Goal: Transaction & Acquisition: Purchase product/service

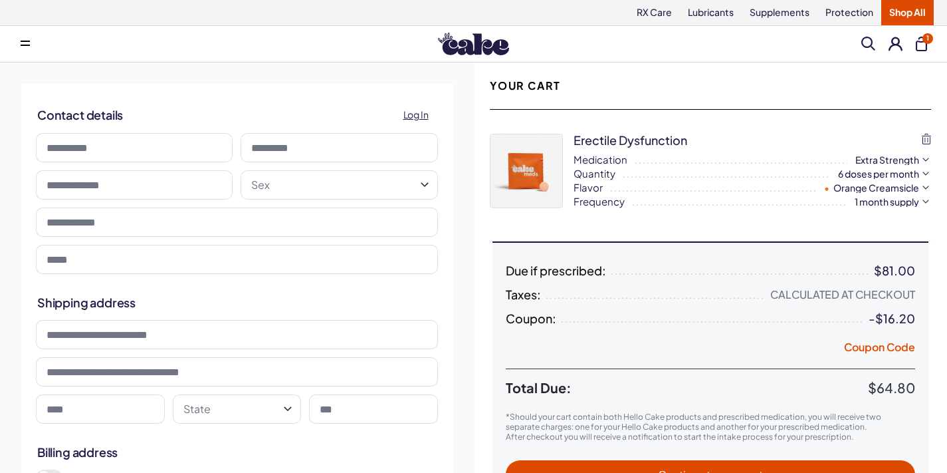
click at [916, 40] on button "1" at bounding box center [921, 44] width 11 height 15
click at [39, 41] on button at bounding box center [25, 44] width 27 height 27
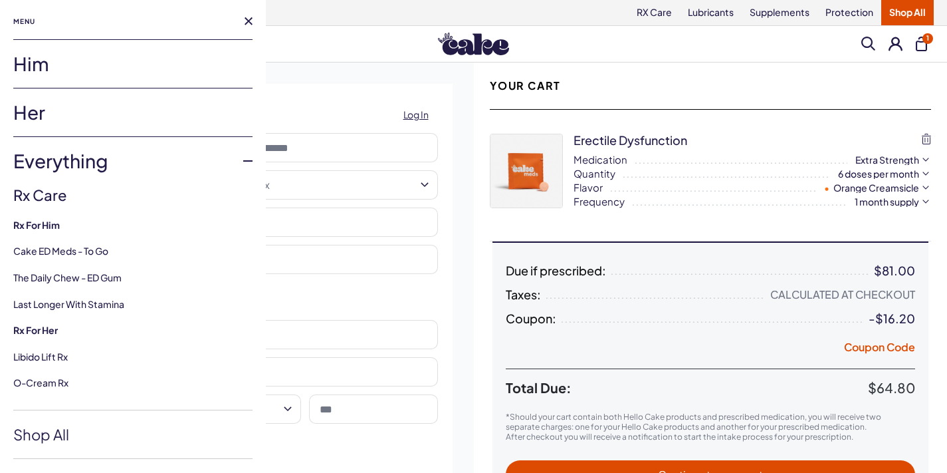
click at [481, 42] on img at bounding box center [473, 44] width 71 height 23
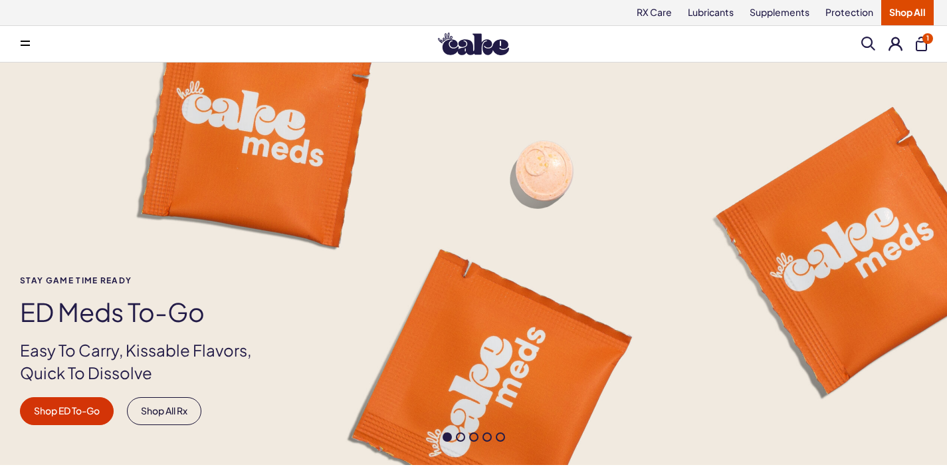
click at [916, 43] on button "1" at bounding box center [921, 44] width 11 height 15
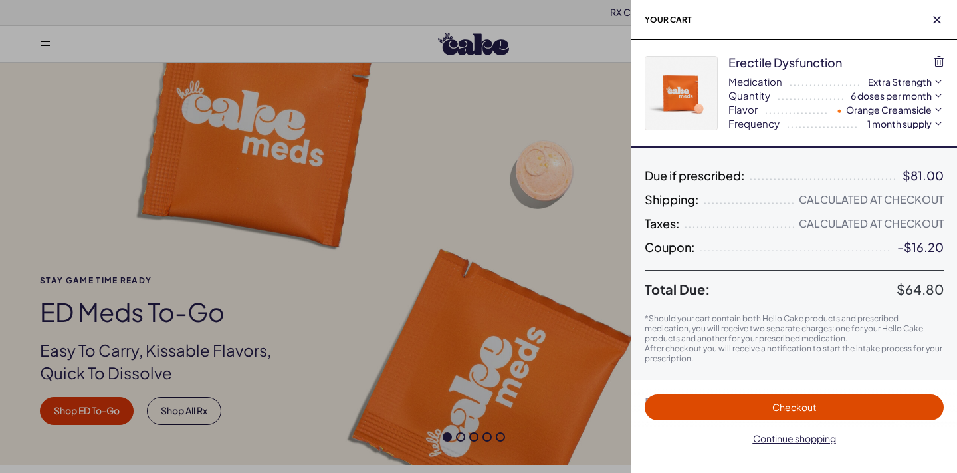
click at [901, 218] on div "Calculated at Checkout" at bounding box center [871, 223] width 145 height 13
click at [674, 249] on span "Coupon:" at bounding box center [670, 247] width 51 height 13
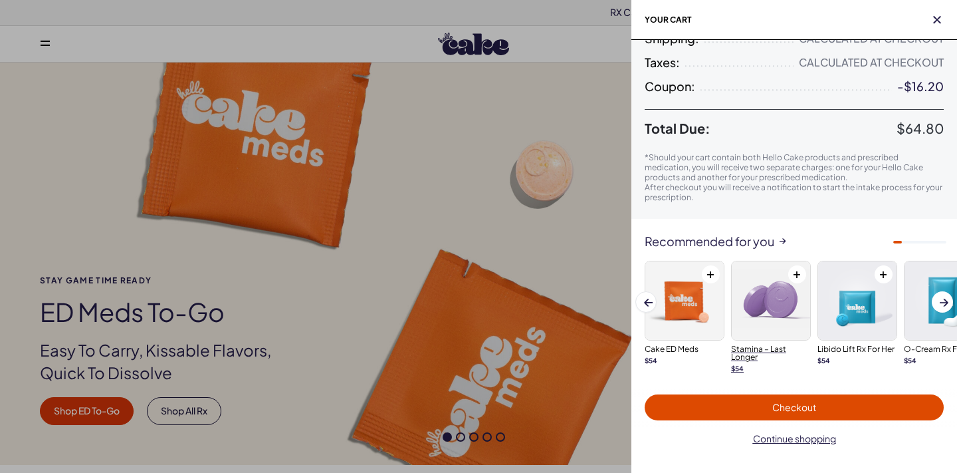
scroll to position [165, 0]
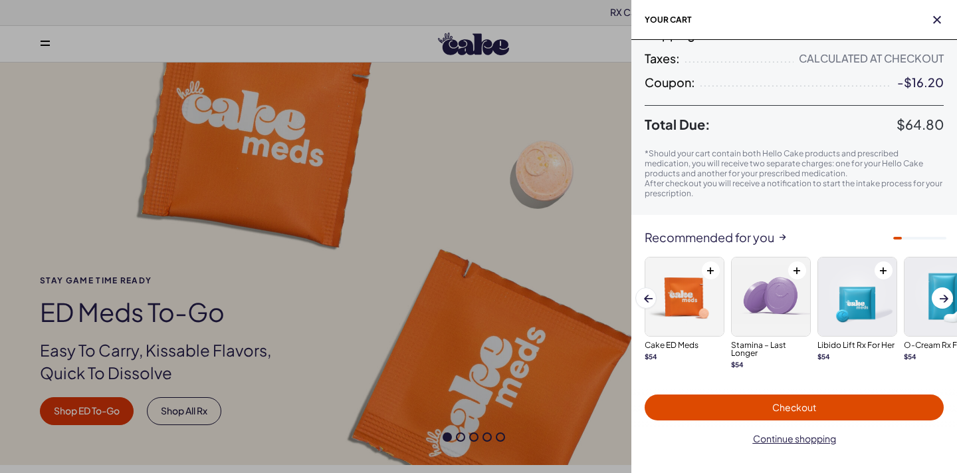
click at [803, 414] on span "Checkout" at bounding box center [794, 407] width 283 height 15
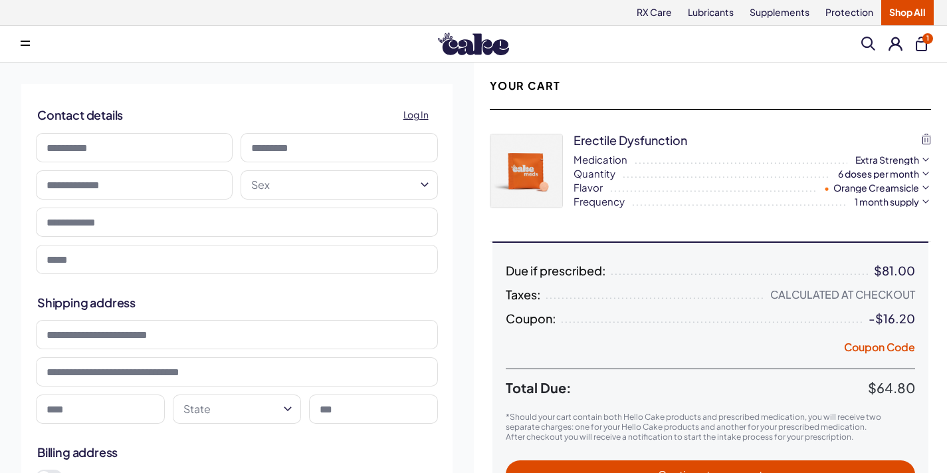
click at [885, 294] on div "Calculated at Checkout" at bounding box center [843, 294] width 145 height 13
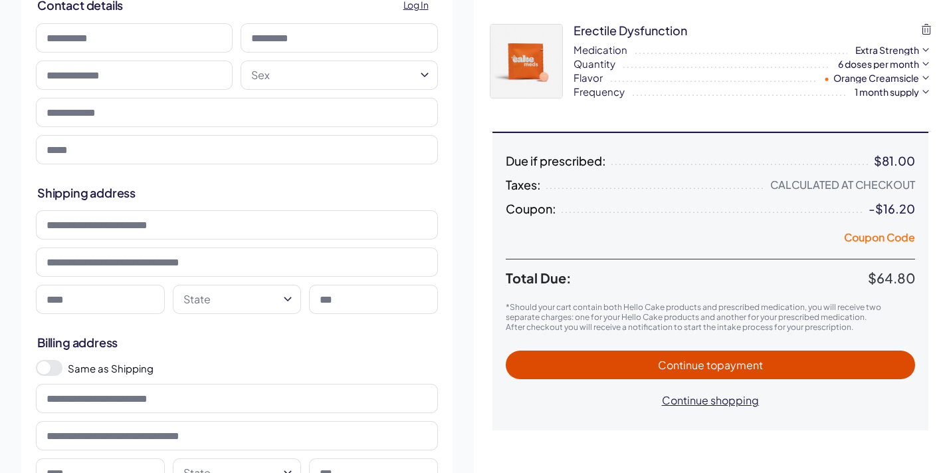
click at [892, 241] on button "Coupon Code" at bounding box center [879, 239] width 71 height 19
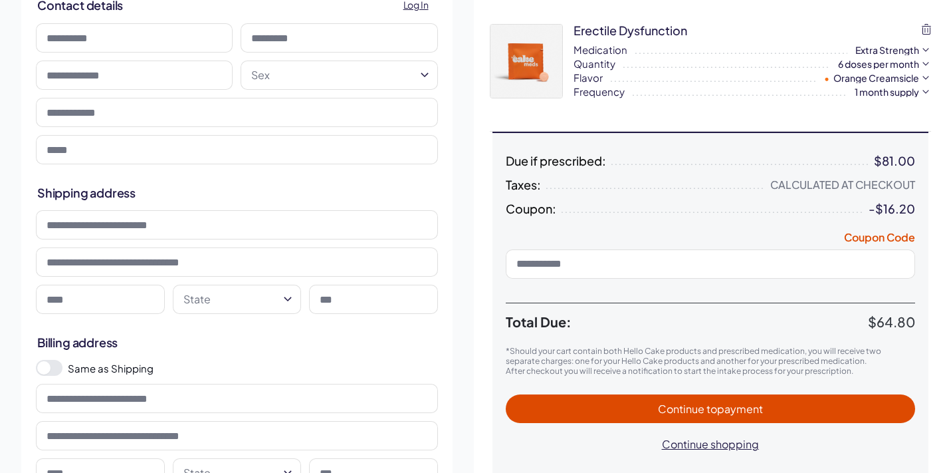
click at [719, 260] on input at bounding box center [711, 263] width 410 height 29
paste input "**********"
type input "**********"
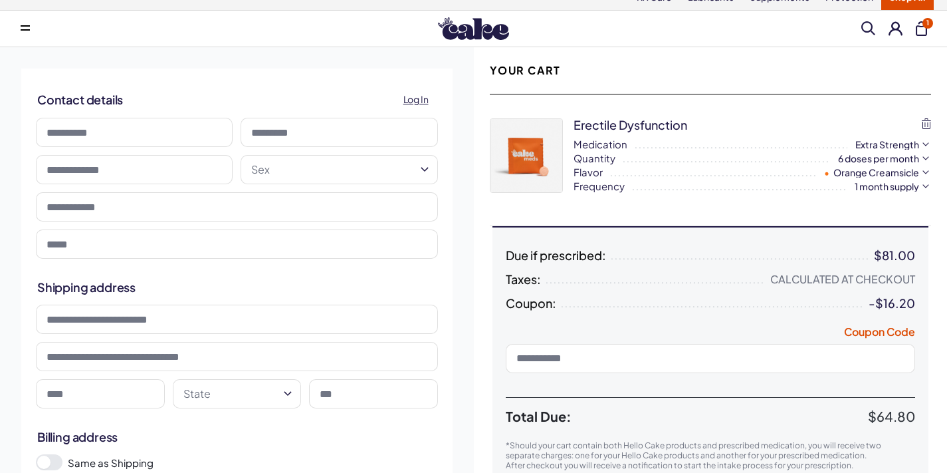
scroll to position [0, 0]
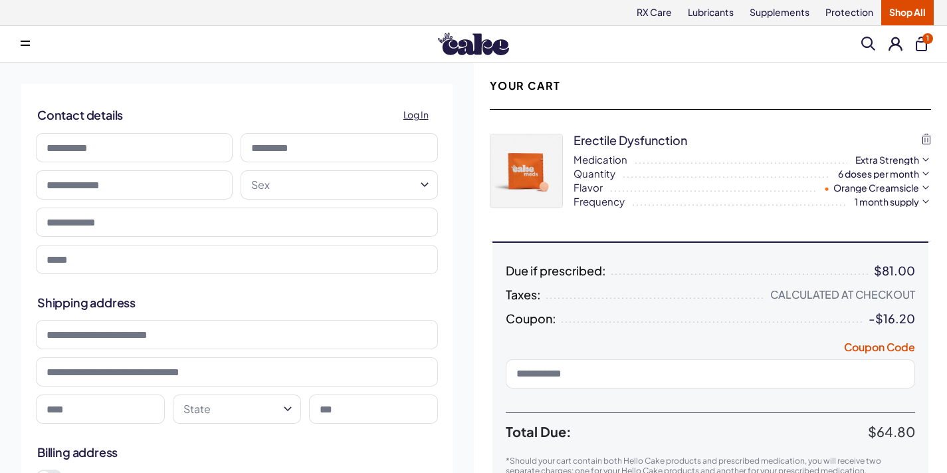
paste input "**********"
type input "**********"
click at [886, 380] on button "Apply" at bounding box center [894, 373] width 33 height 17
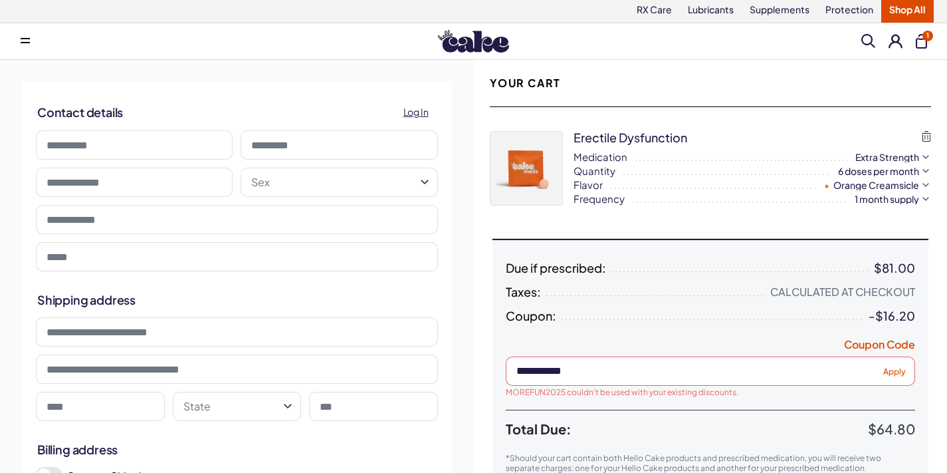
scroll to position [109, 0]
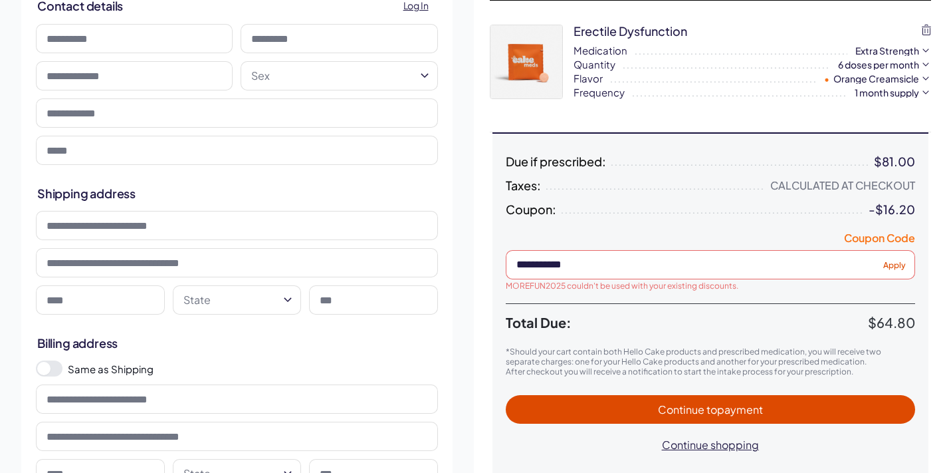
click at [898, 238] on button "Coupon Code" at bounding box center [879, 240] width 71 height 19
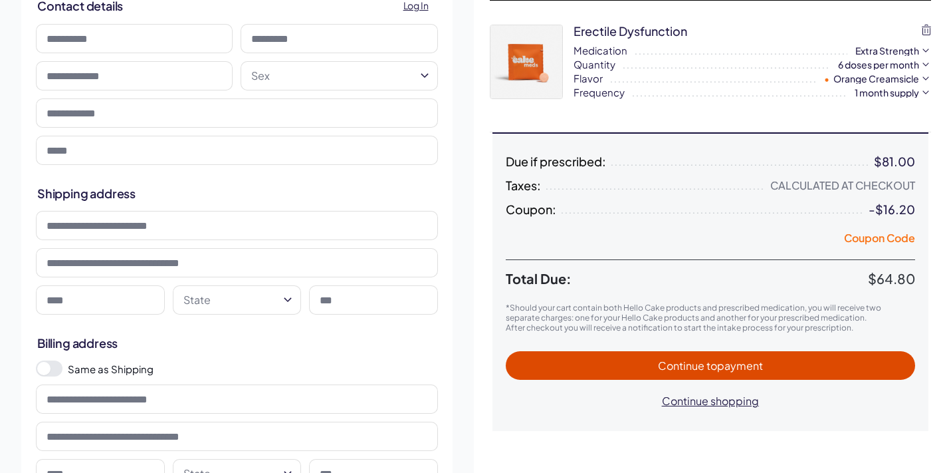
click at [892, 240] on button "Coupon Code" at bounding box center [879, 240] width 71 height 19
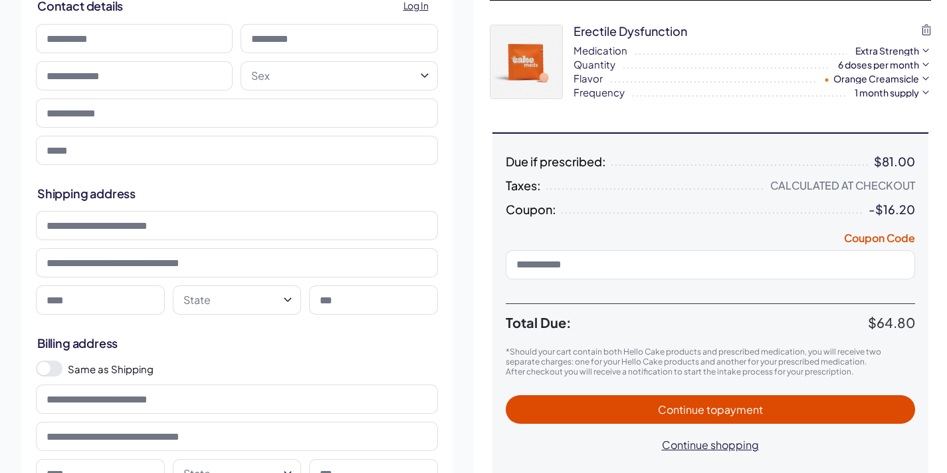
paste input "**********"
type input "**********"
click at [896, 266] on span "Apply" at bounding box center [895, 264] width 23 height 10
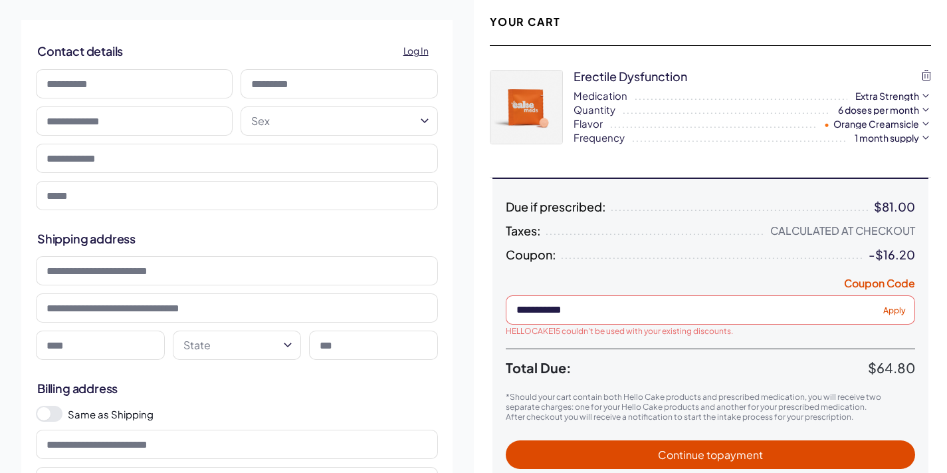
scroll to position [0, 0]
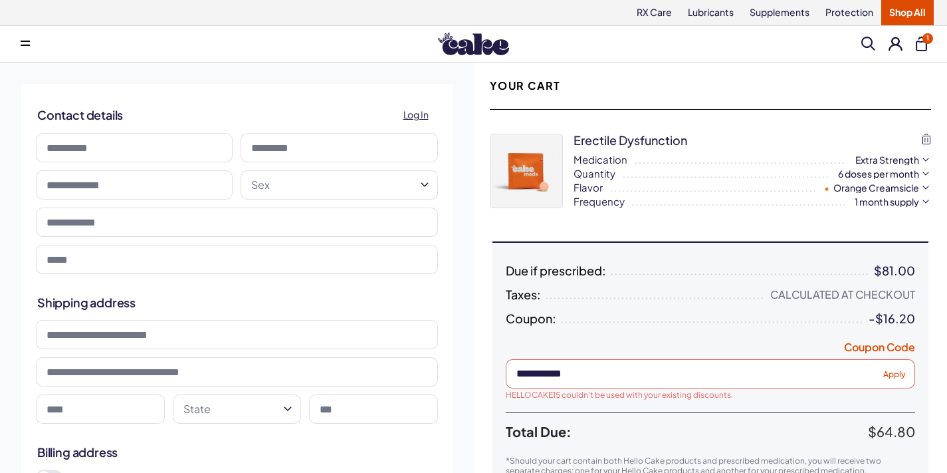
click at [465, 48] on img at bounding box center [473, 44] width 71 height 23
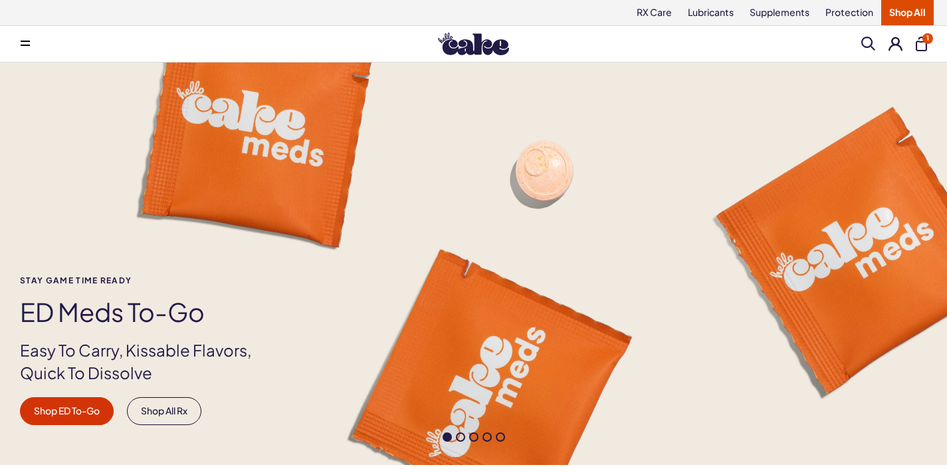
click at [916, 47] on button "1" at bounding box center [921, 44] width 11 height 15
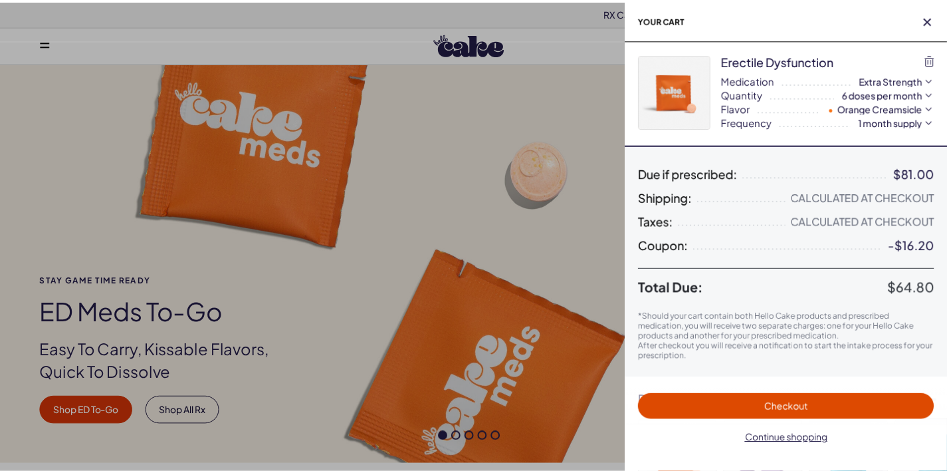
scroll to position [3, 0]
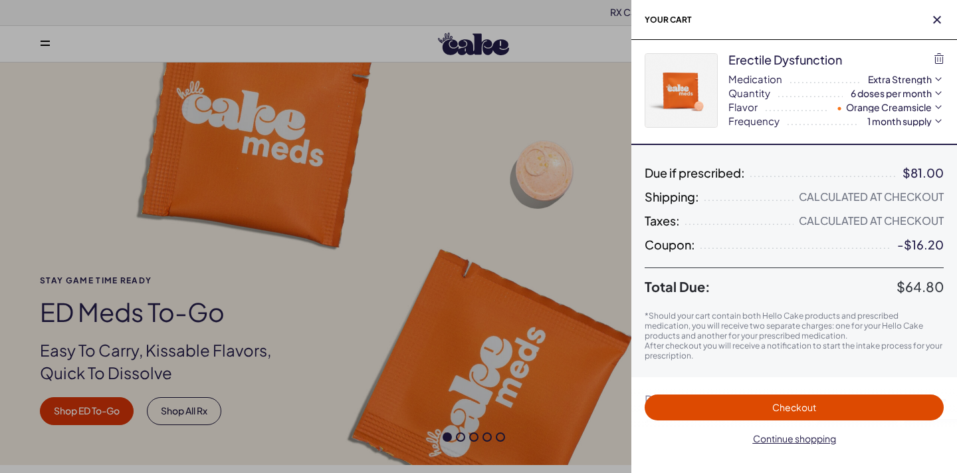
click at [925, 95] on button "6 doses per month" at bounding box center [898, 92] width 94 height 13
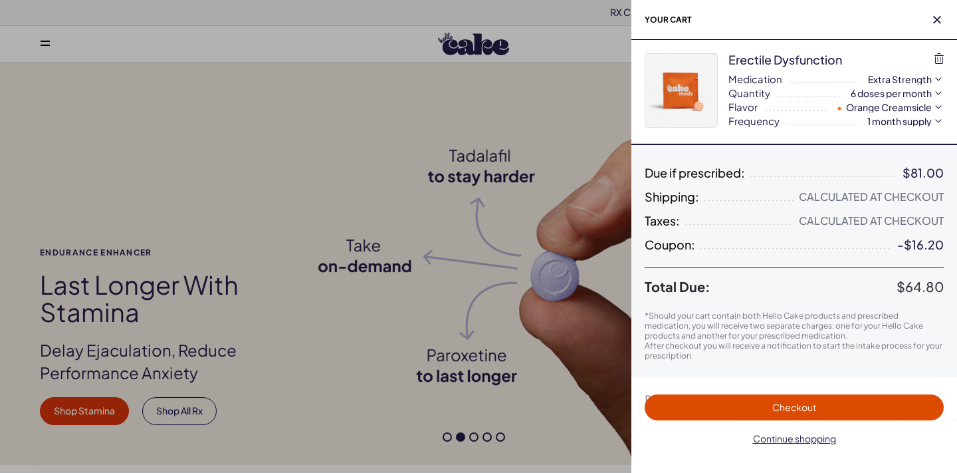
click at [916, 249] on div "-$16.20" at bounding box center [921, 244] width 47 height 13
drag, startPoint x: 938, startPoint y: 20, endPoint x: 917, endPoint y: 5, distance: 25.8
click at [938, 20] on icon "button" at bounding box center [937, 20] width 8 height 8
